Goal: Check status: Check status

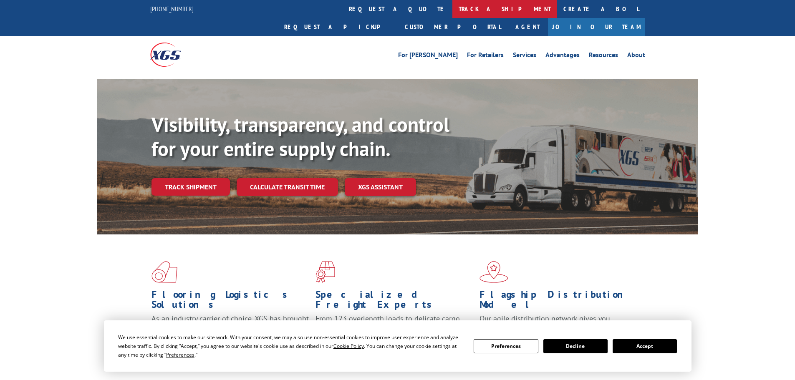
click at [452, 13] on link "track a shipment" at bounding box center [504, 9] width 105 height 18
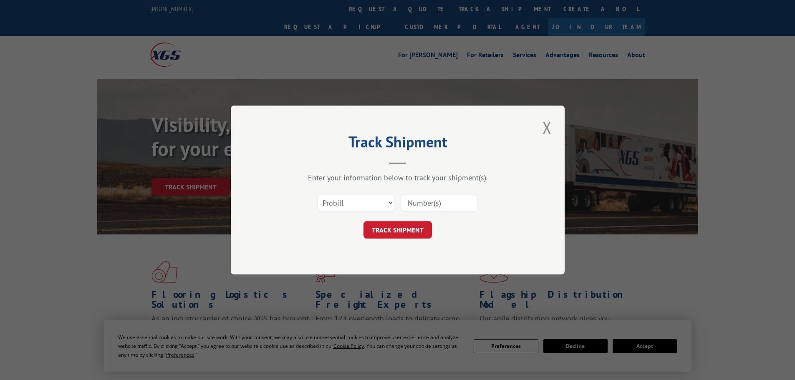
click at [430, 204] on input at bounding box center [438, 203] width 77 height 18
paste input "17439002"
type input "17439002"
click at [419, 231] on button "TRACK SHIPMENT" at bounding box center [397, 230] width 68 height 18
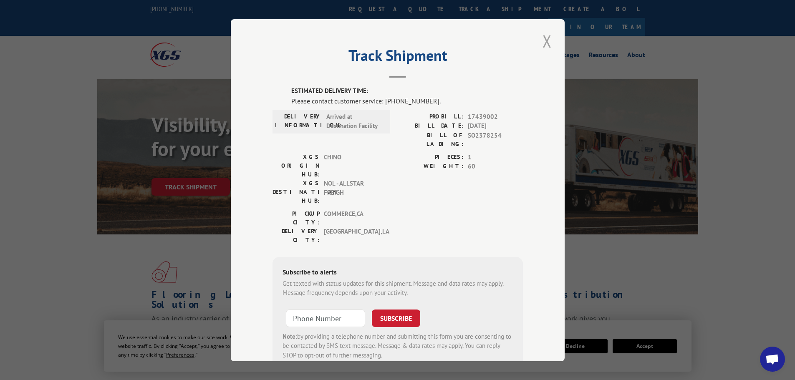
click at [544, 40] on button "Close modal" at bounding box center [547, 41] width 14 height 23
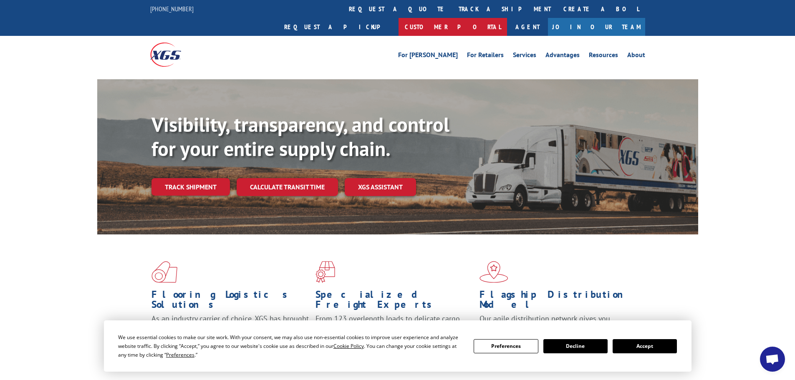
click at [507, 18] on link "Customer Portal" at bounding box center [452, 27] width 108 height 18
